Goal: Find specific page/section: Find specific page/section

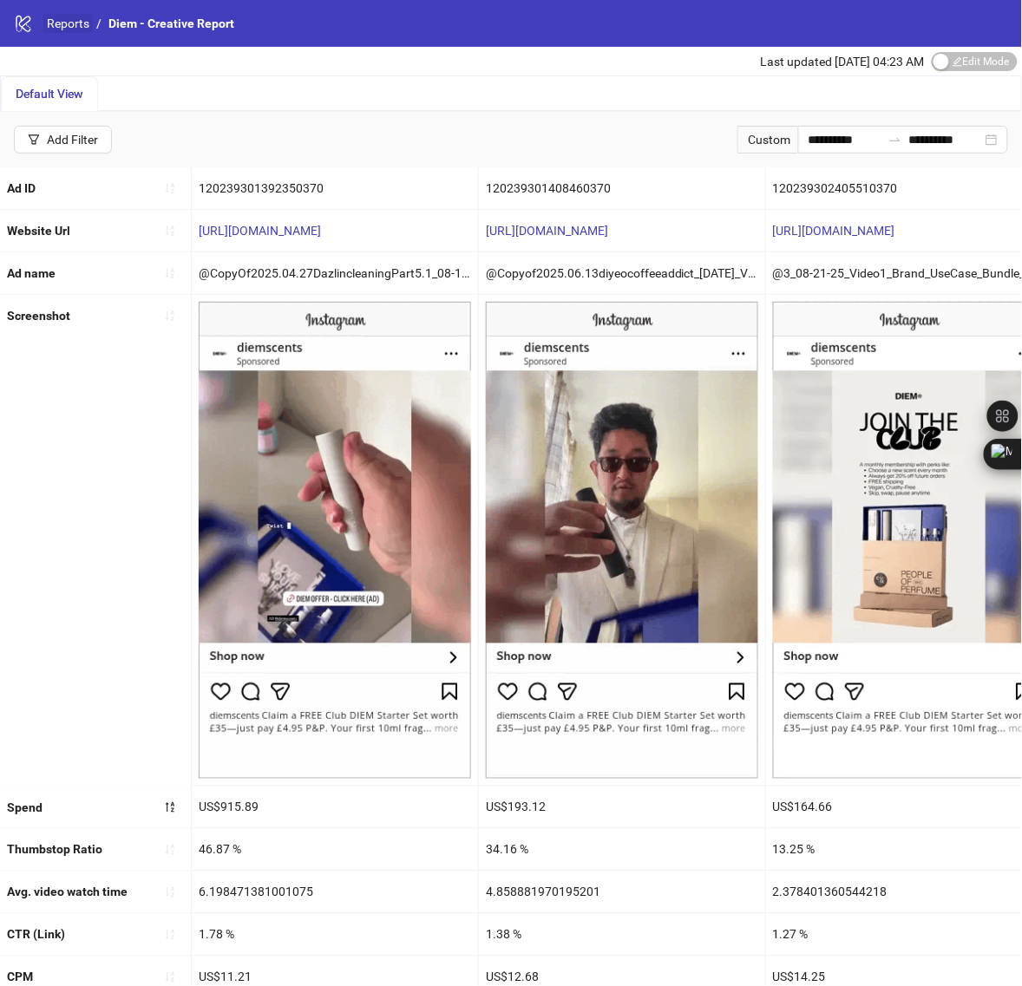
click at [65, 23] on link "Reports" at bounding box center [67, 23] width 49 height 19
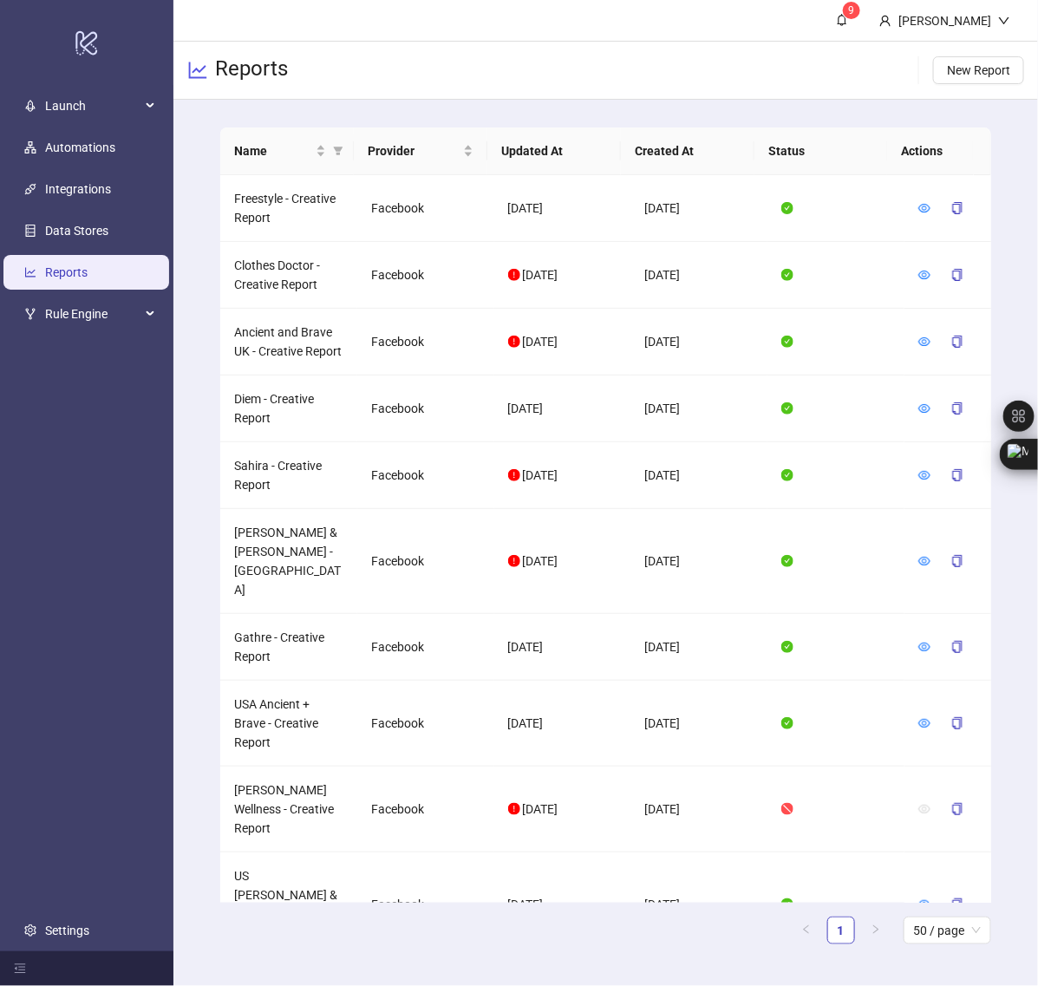
click at [78, 275] on link "Reports" at bounding box center [66, 272] width 42 height 14
click at [918, 346] on icon "eye" at bounding box center [924, 341] width 12 height 9
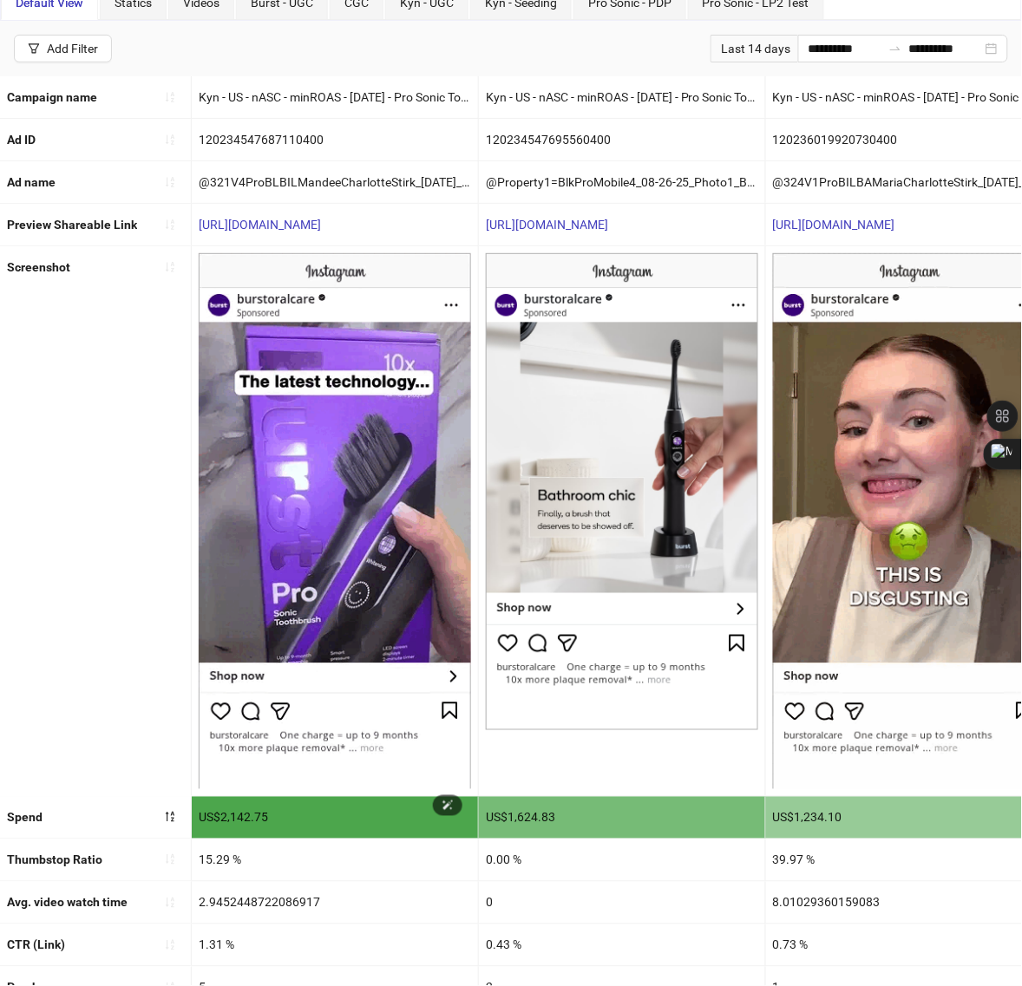
scroll to position [163, 0]
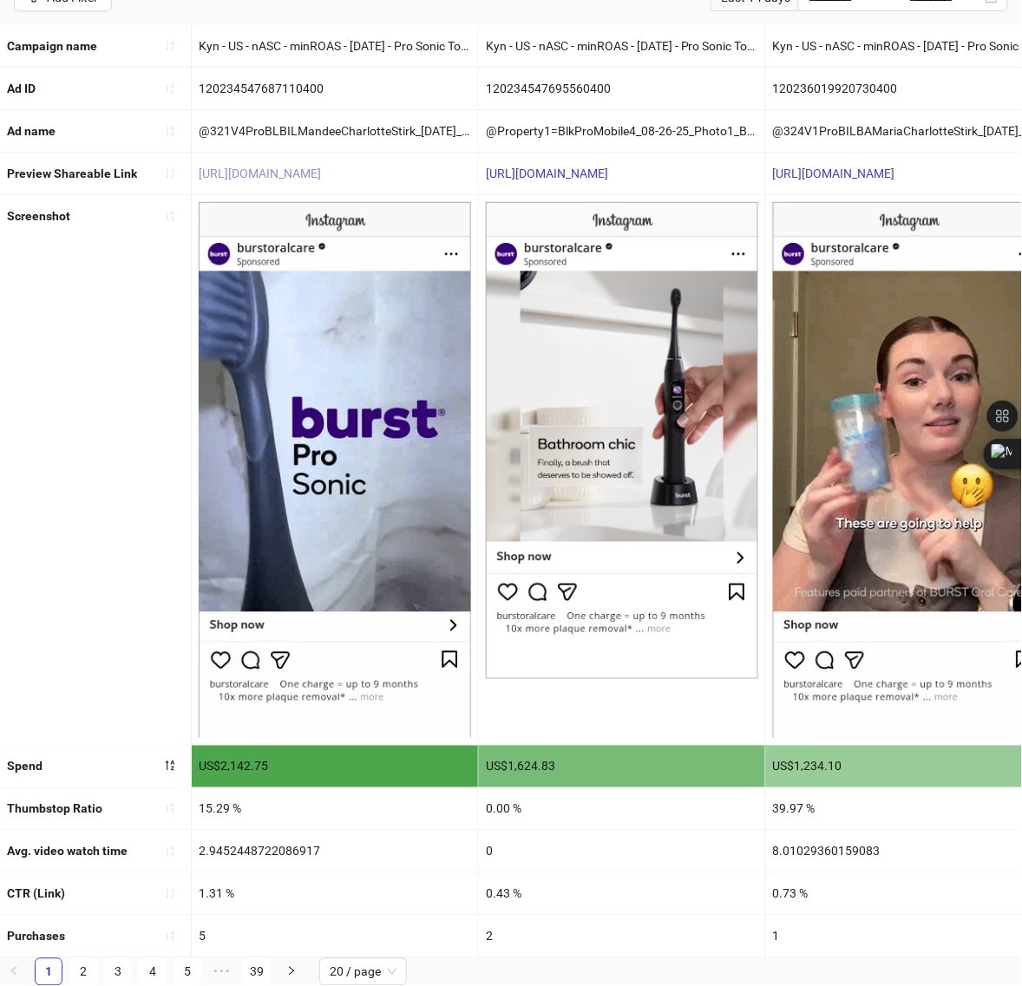
click at [321, 167] on link "https://fb.me/xz5hmv7ZteMCSdL" at bounding box center [260, 174] width 122 height 14
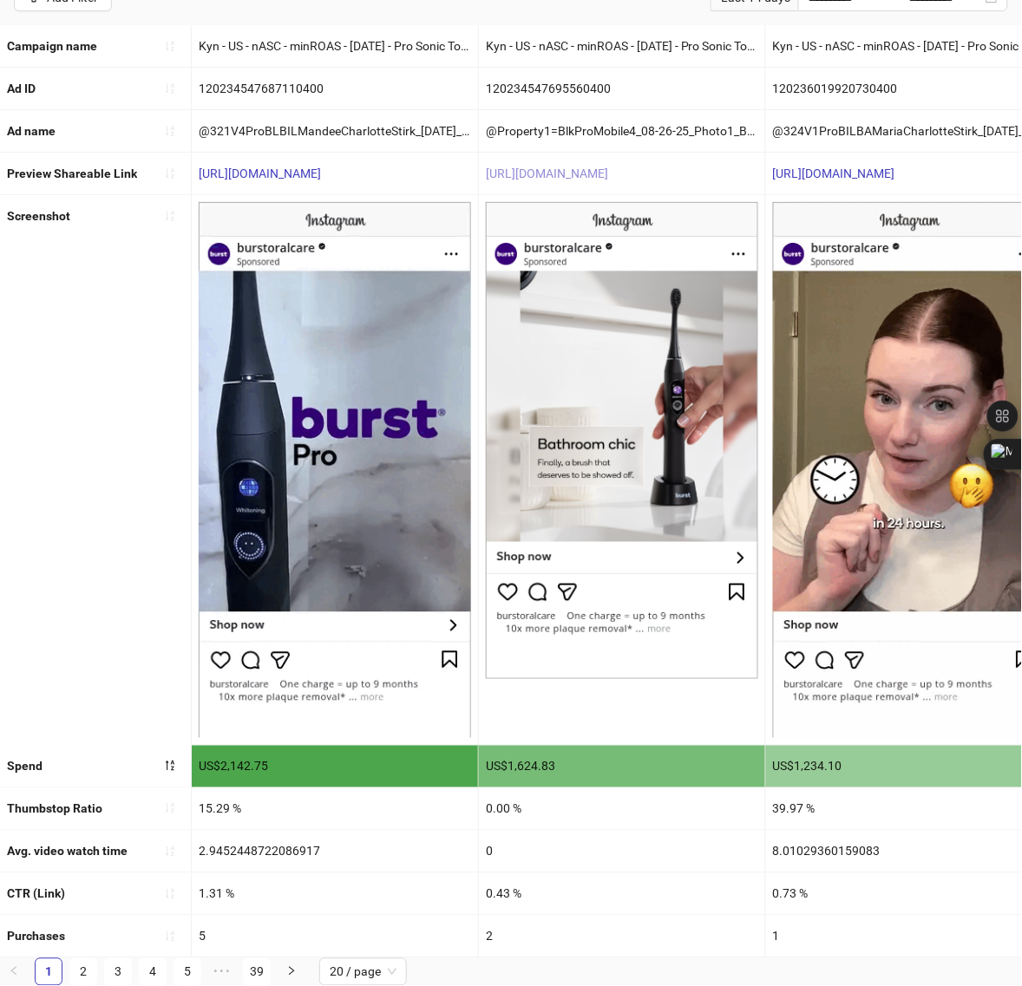
click at [578, 167] on link "https://fb.me/20qLoia7X1f0jNb" at bounding box center [547, 174] width 122 height 14
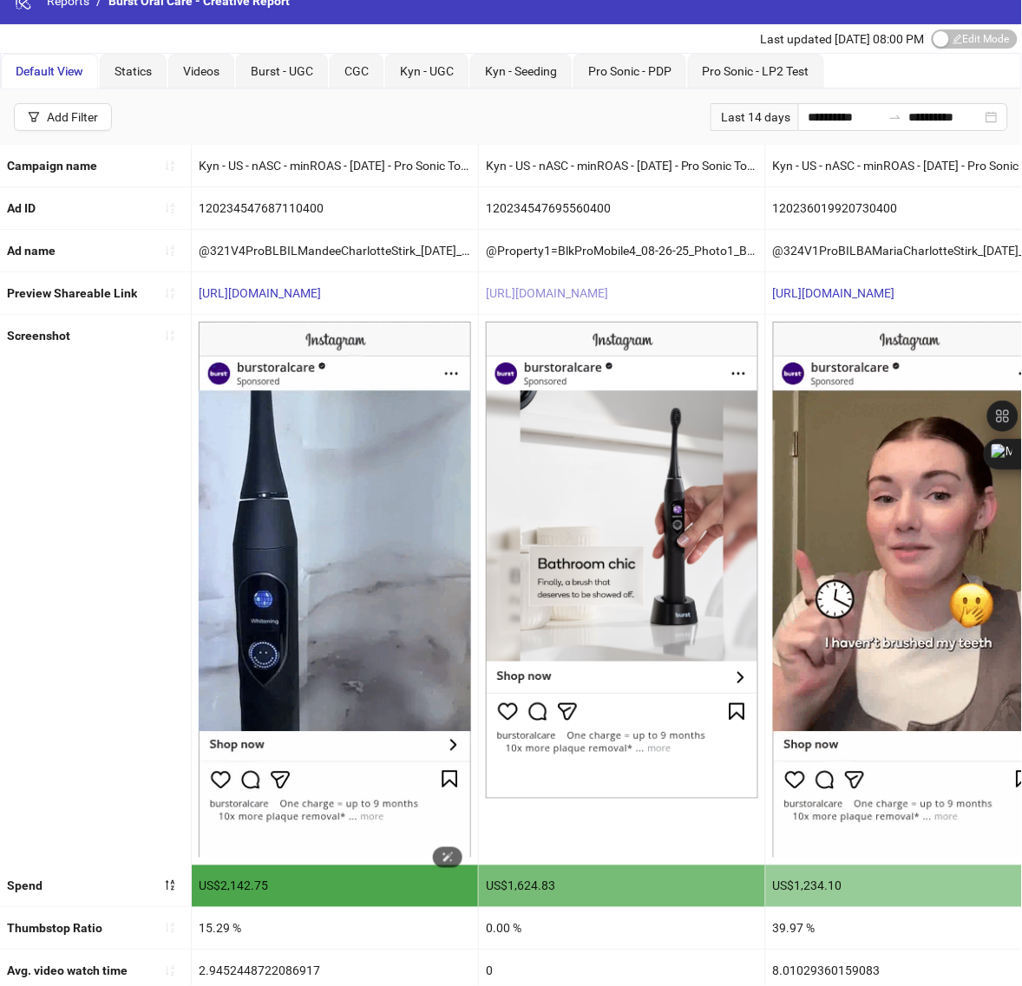
scroll to position [0, 0]
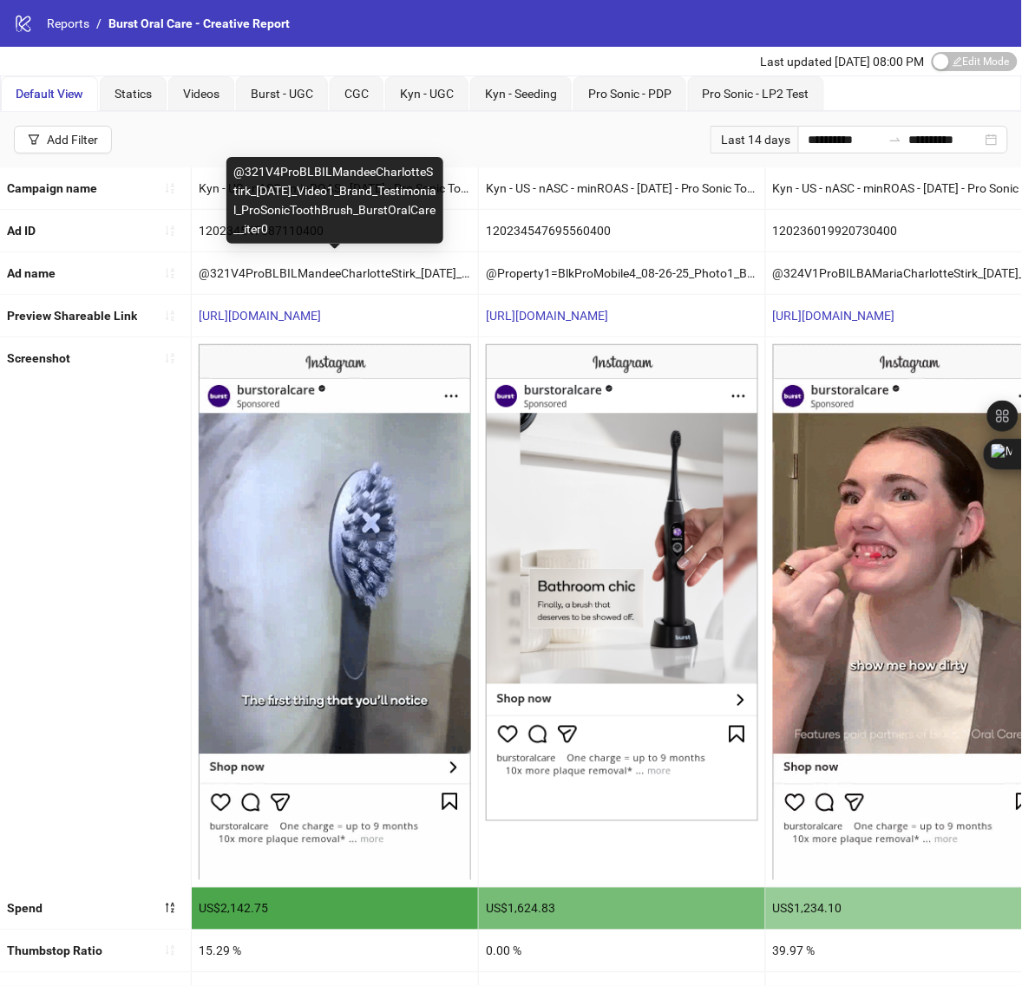
copy div "@321V4ProBLBILMandeeCharlotteStirk_08-26-25_Video1_Brand_Testimonial_ProSonicTo…"
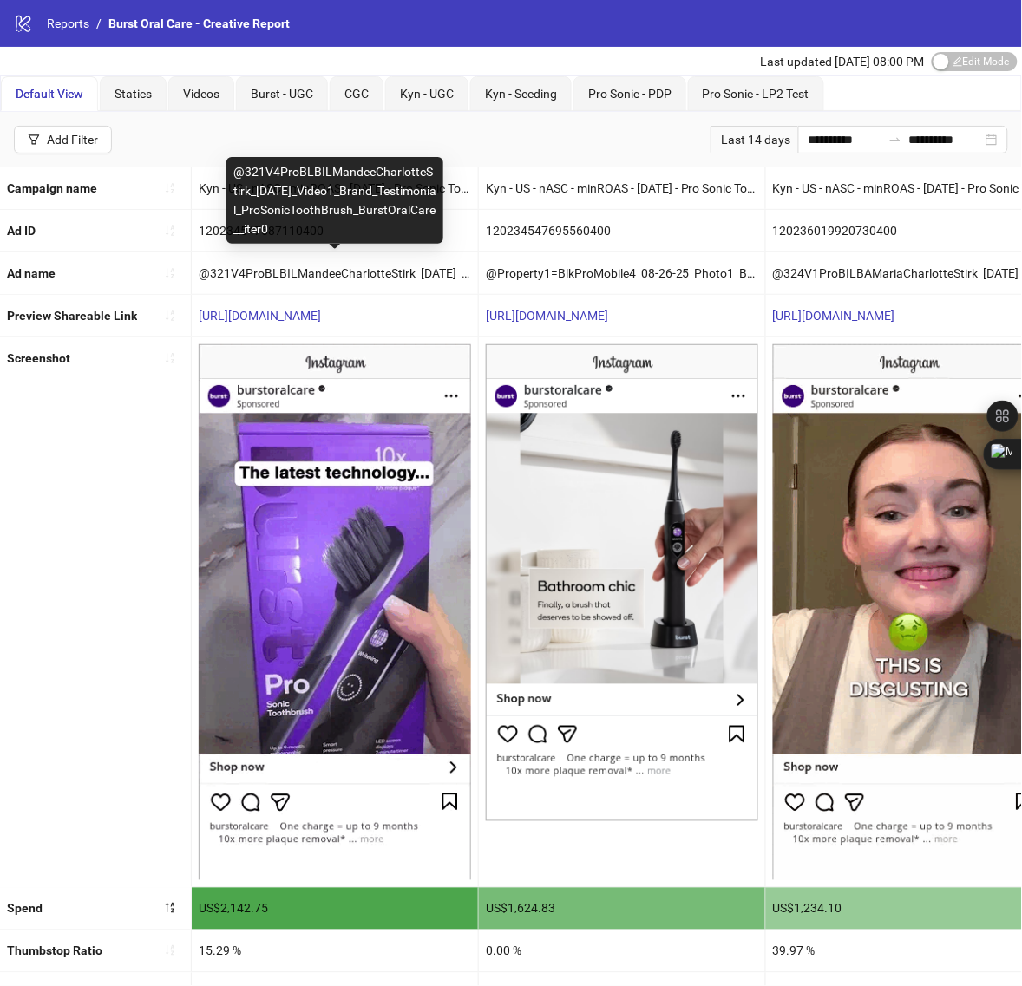
drag, startPoint x: 232, startPoint y: 173, endPoint x: 426, endPoint y: 234, distance: 202.7
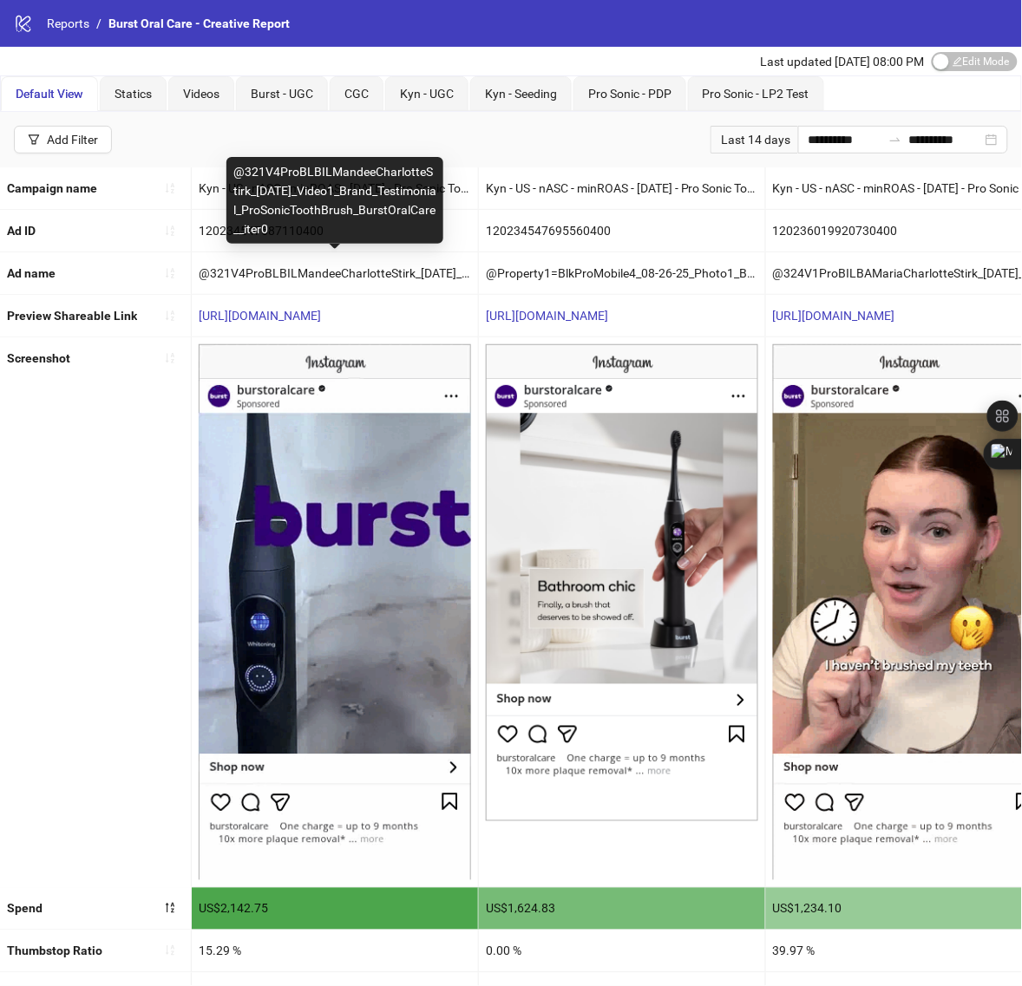
click at [426, 234] on div "@321V4ProBLBILMandeeCharlotteStirk_08-26-25_Video1_Brand_Testimonial_ProSonicTo…" at bounding box center [334, 200] width 217 height 87
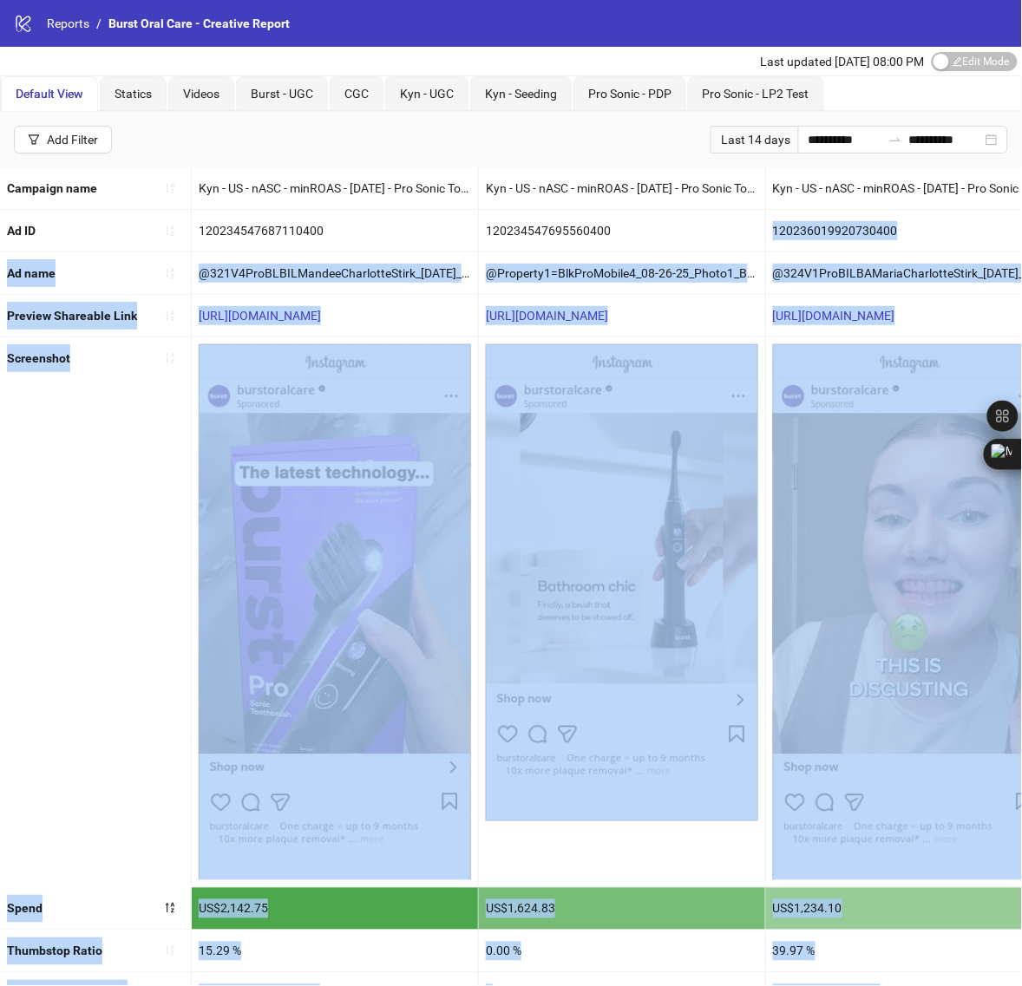
drag, startPoint x: 520, startPoint y: 192, endPoint x: 672, endPoint y: 212, distance: 153.2
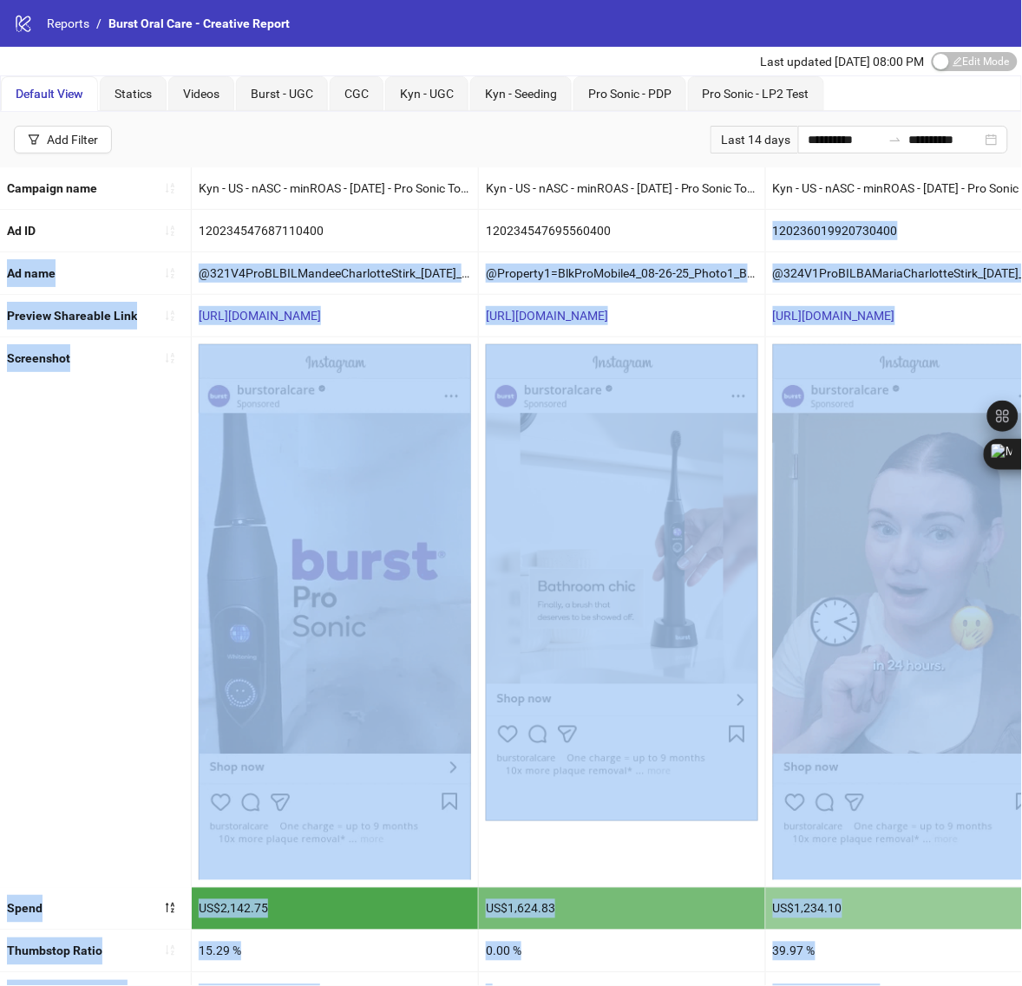
click at [672, 211] on body "**********" at bounding box center [511, 493] width 1022 height 986
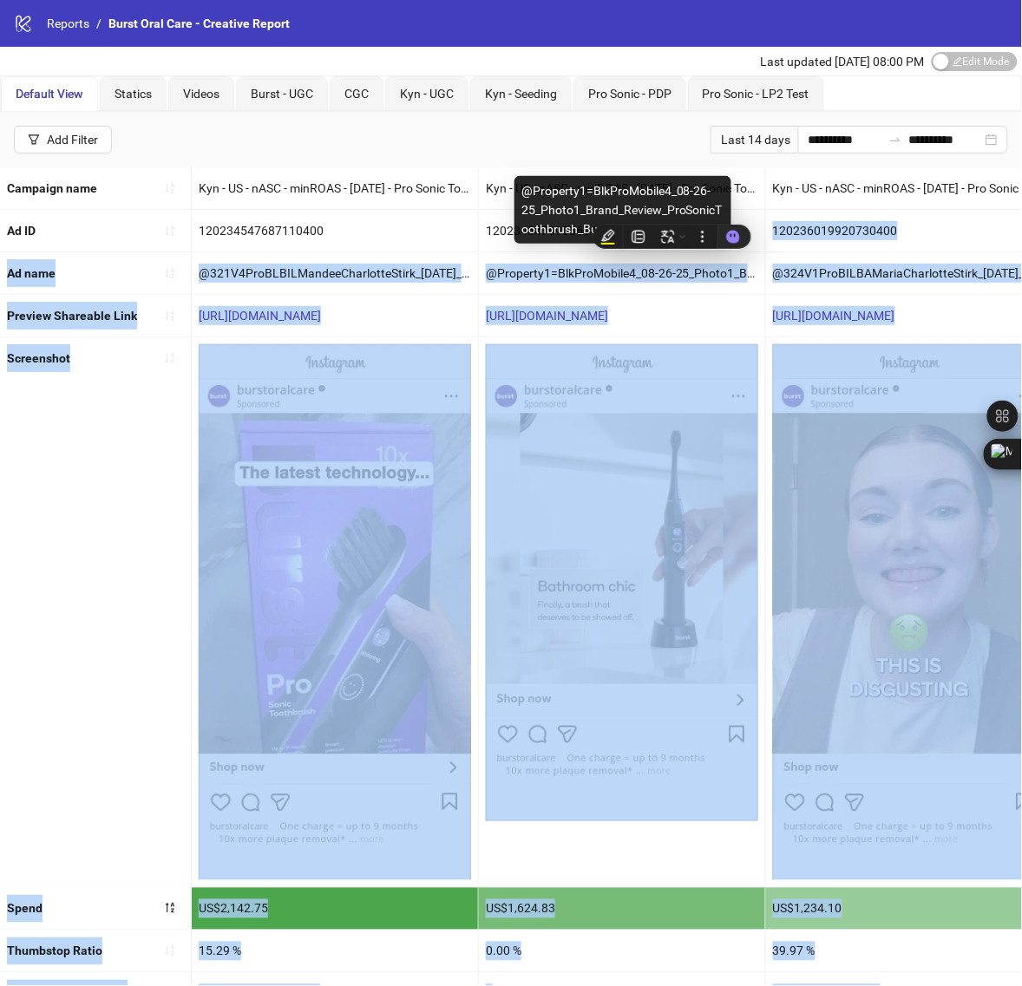
click at [699, 294] on div "@Property1=BlkProMobile4_08-26-25_Photo1_Brand_Review_ProSonicToothbrush_BurstO…" at bounding box center [622, 273] width 286 height 42
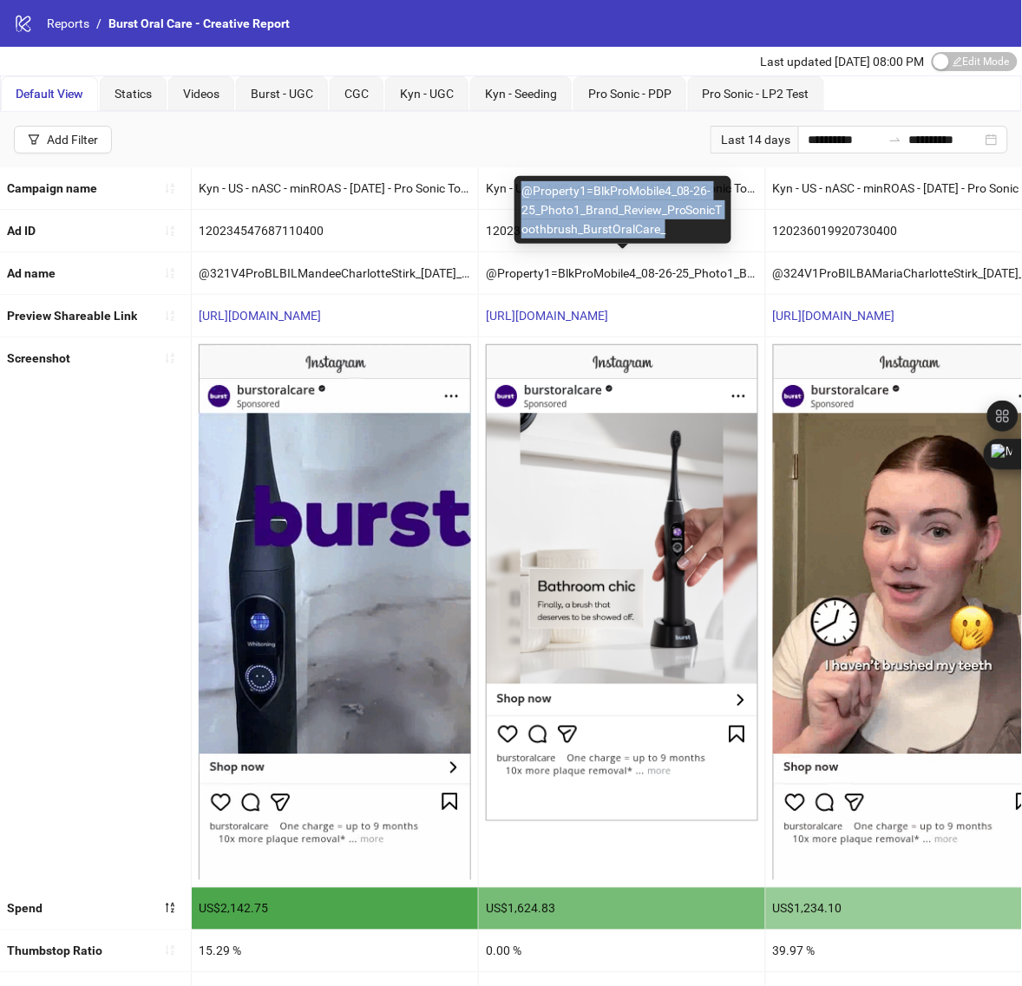
copy div "@Property1=BlkProMobile4_08-26-25_Photo1_Brand_Review_ProSonicToothbrush_BurstO…"
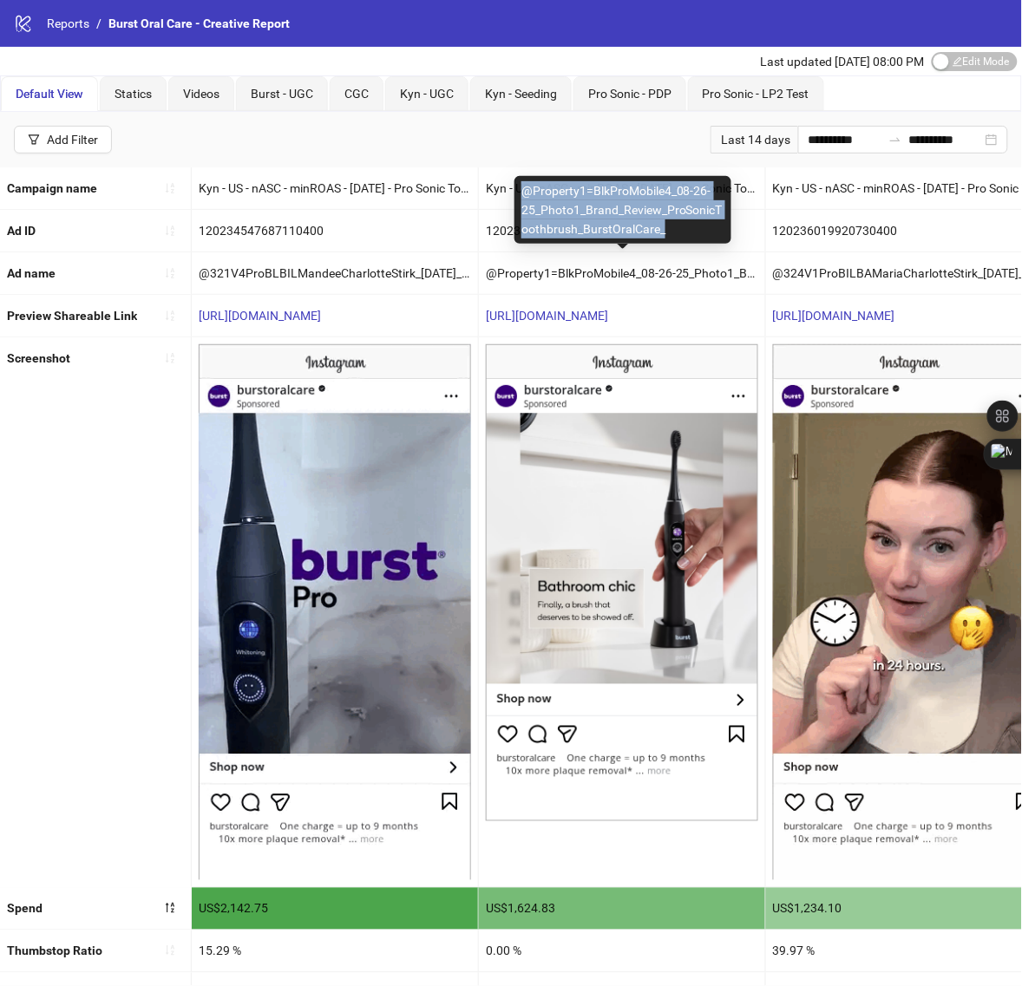
drag, startPoint x: 526, startPoint y: 195, endPoint x: 668, endPoint y: 227, distance: 145.8
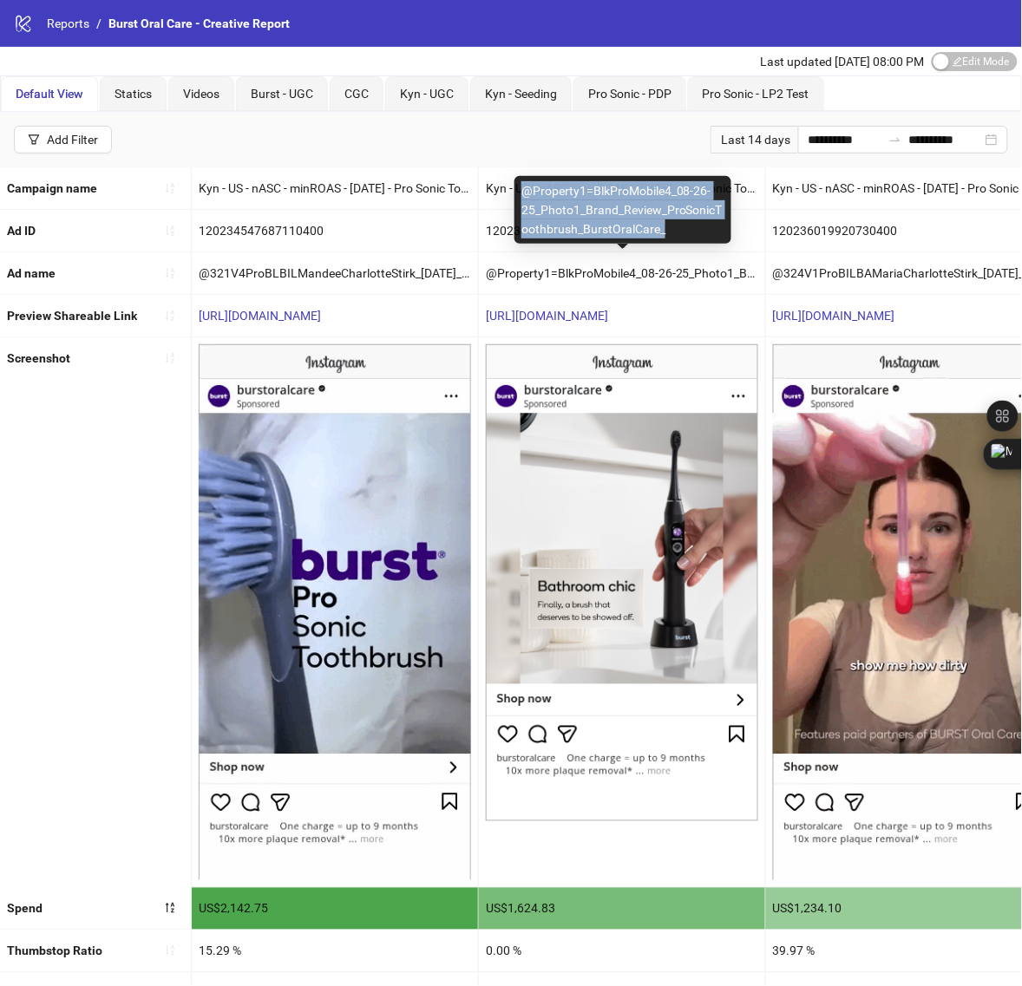
click at [668, 227] on div "@Property1=BlkProMobile4_08-26-25_Photo1_Brand_Review_ProSonicToothbrush_BurstO…" at bounding box center [622, 210] width 217 height 68
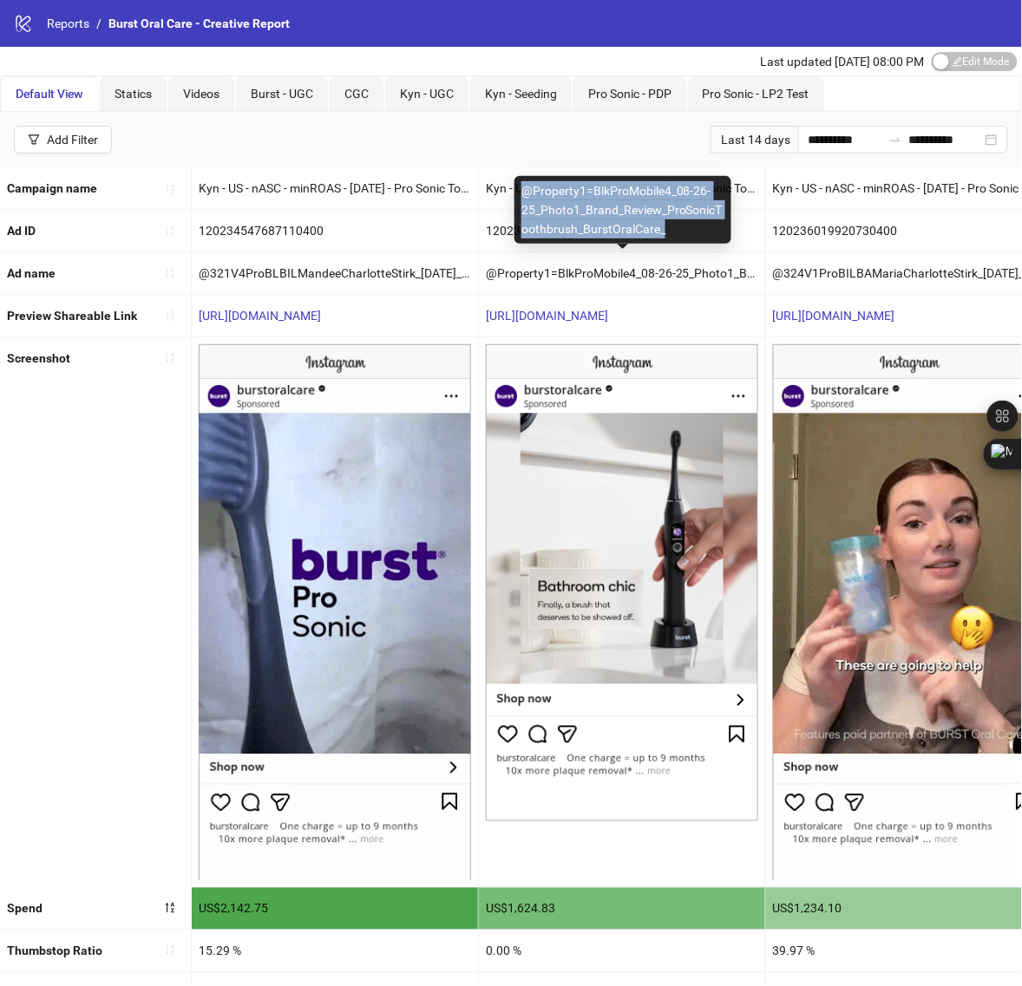
copy div "@Property1=BlkProMobile4_08-26-25_Photo1_Brand_Review_ProSonicToothbrush_BurstO…"
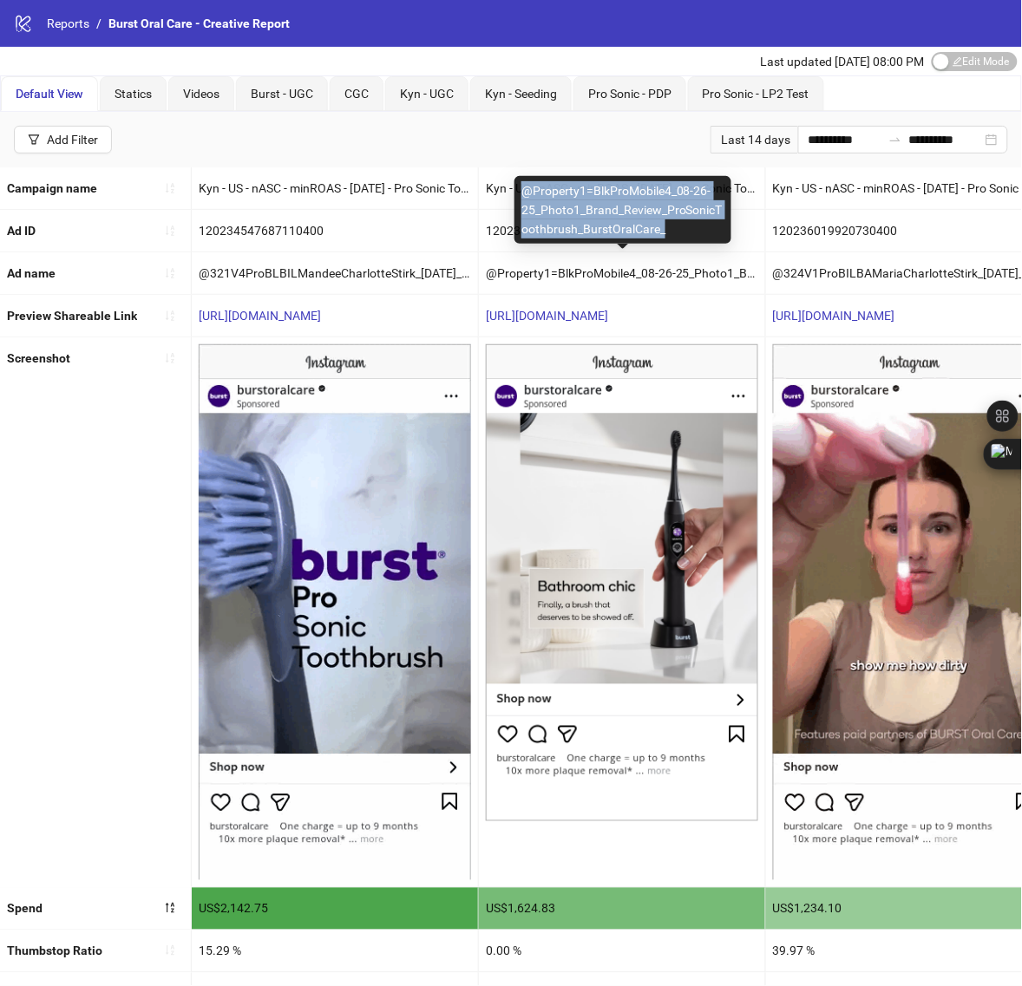
drag, startPoint x: 523, startPoint y: 192, endPoint x: 669, endPoint y: 228, distance: 150.2
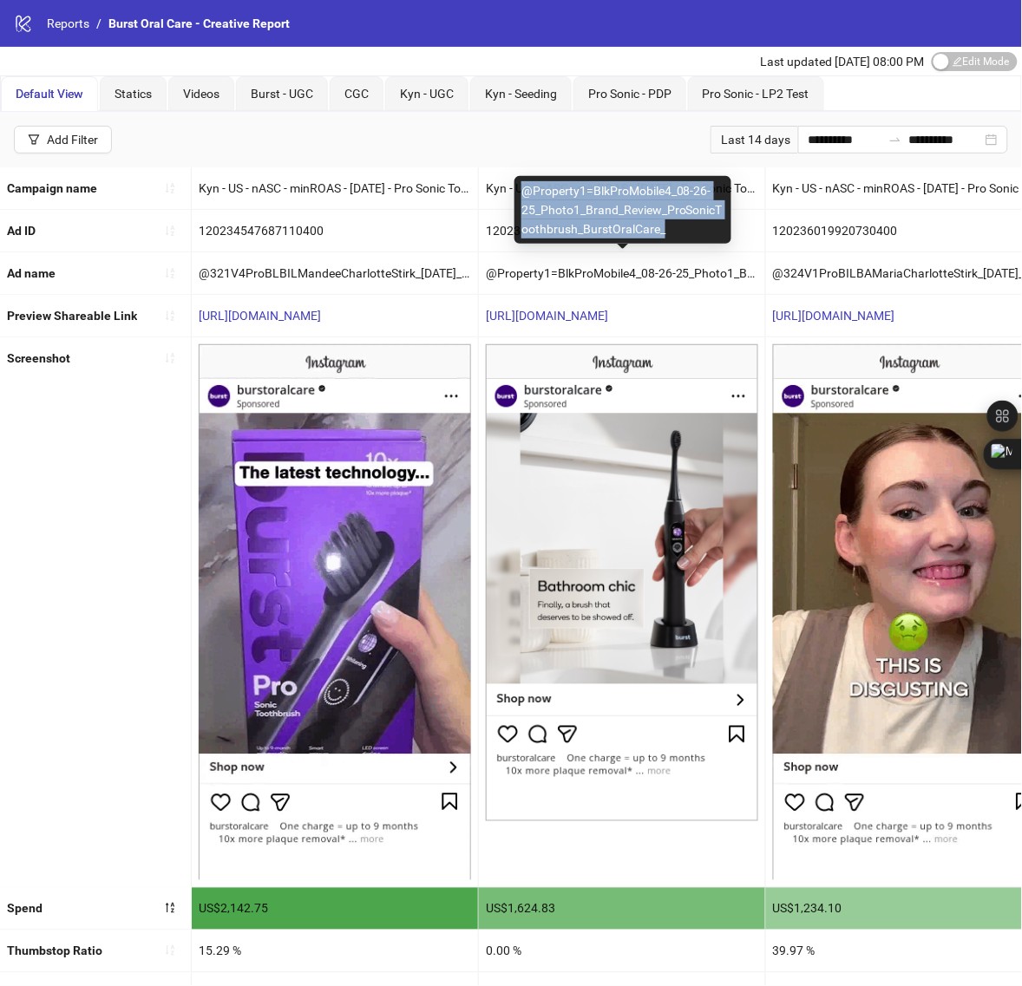
click at [669, 228] on div "@Property1=BlkProMobile4_08-26-25_Photo1_Brand_Review_ProSonicToothbrush_BurstO…" at bounding box center [622, 210] width 217 height 68
